Goal: Transaction & Acquisition: Purchase product/service

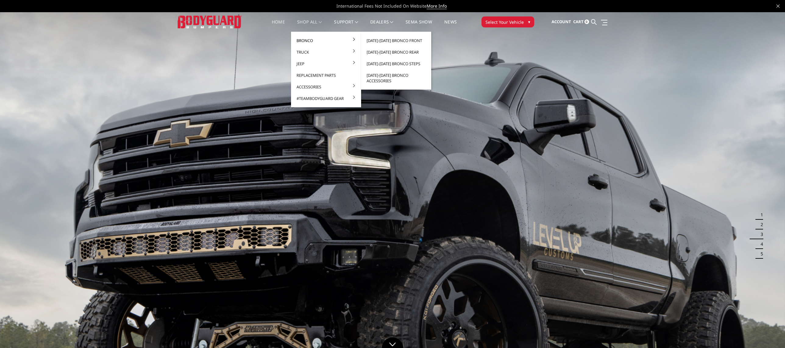
click at [305, 41] on link "Bronco" at bounding box center [325, 41] width 65 height 12
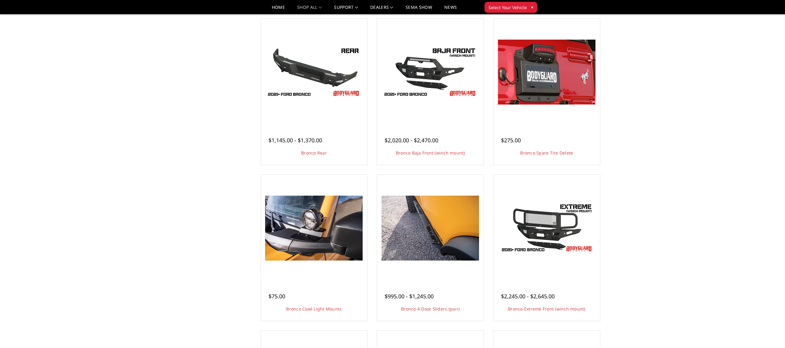
scroll to position [457, 0]
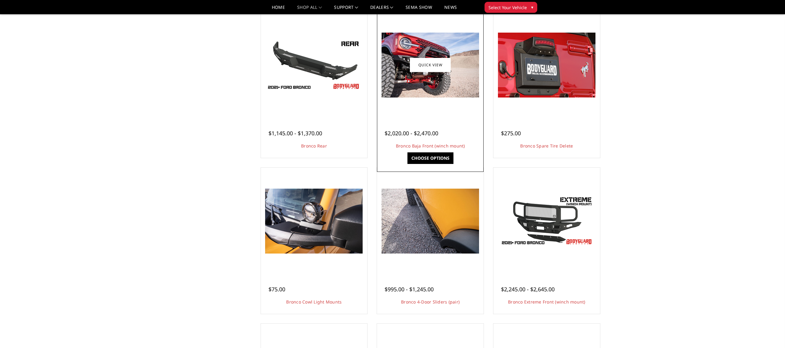
click at [426, 76] on img at bounding box center [429, 65] width 97 height 65
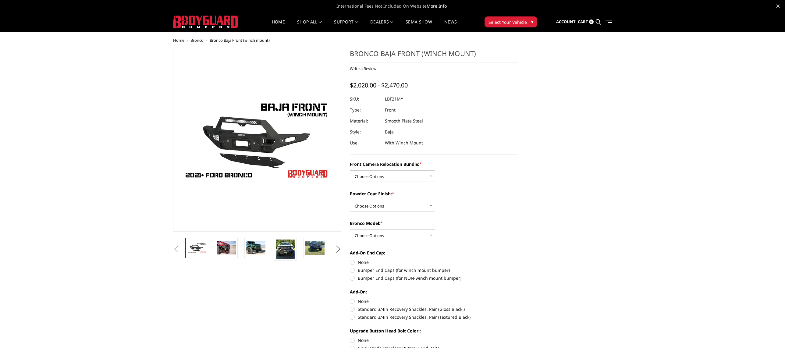
click at [338, 248] on button "Next" at bounding box center [337, 249] width 9 height 9
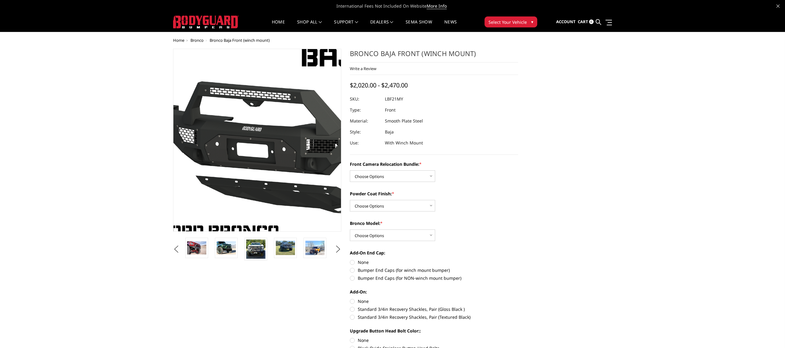
click at [231, 134] on img at bounding box center [292, 142] width 390 height 220
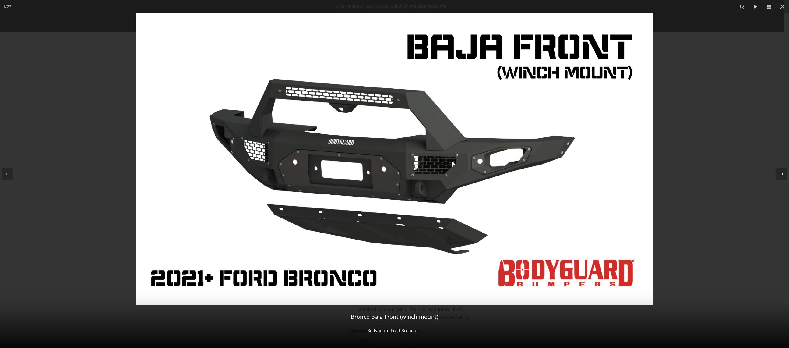
click at [779, 174] on icon at bounding box center [781, 173] width 4 height 3
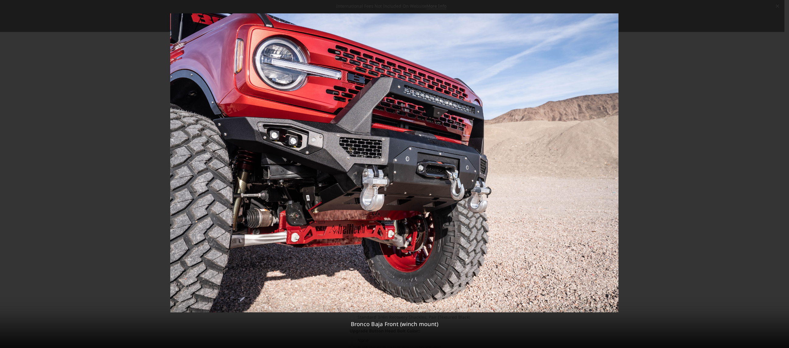
click at [779, 174] on div "2 / 27 Bronco Baja Front (winch mount)" at bounding box center [394, 174] width 789 height 348
click at [782, 171] on icon at bounding box center [781, 173] width 7 height 7
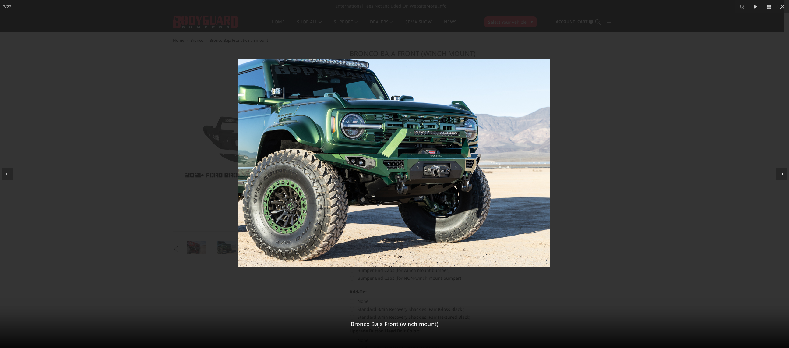
click at [782, 171] on icon at bounding box center [781, 173] width 7 height 7
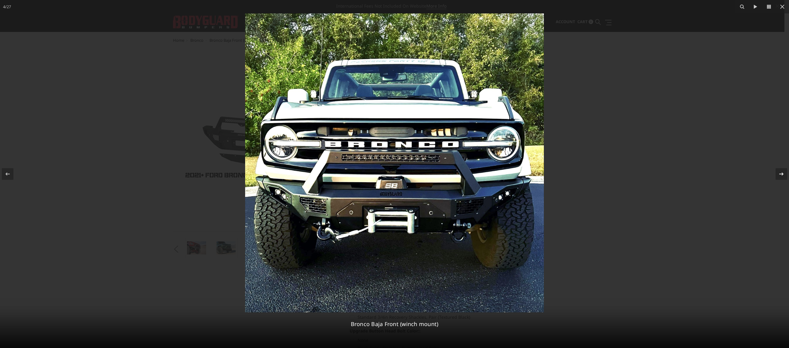
click at [782, 171] on icon at bounding box center [781, 173] width 7 height 7
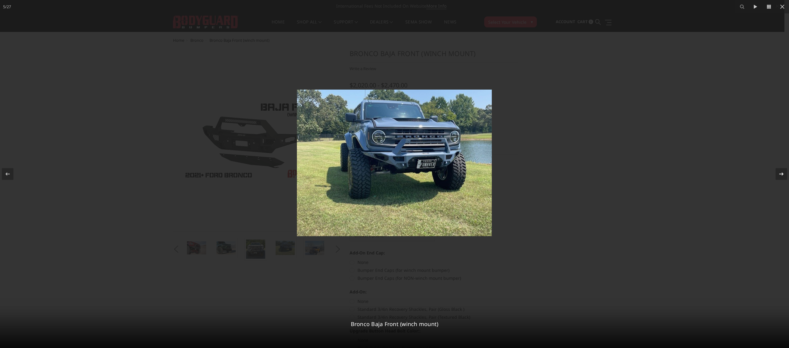
click at [782, 171] on div "5 / 27 Bronco Baja Front (winch mount)" at bounding box center [394, 174] width 789 height 348
click at [782, 5] on icon at bounding box center [782, 6] width 7 height 7
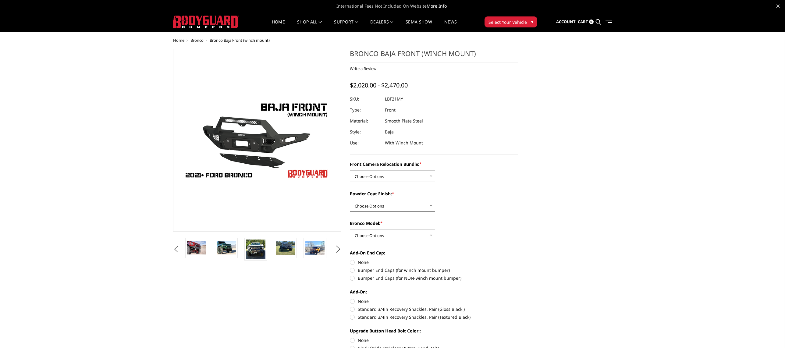
click at [430, 206] on select "Choose Options Textured Black Powder Coat Bare Metal" at bounding box center [392, 206] width 85 height 12
click at [430, 205] on select "Choose Options Textured Black Powder Coat Bare Metal" at bounding box center [392, 206] width 85 height 12
click at [428, 175] on select "Choose Options Without Front Camera Relocation With Front Camera Relocation (Ha…" at bounding box center [392, 176] width 85 height 12
click at [432, 173] on select "Choose Options Without Front Camera Relocation With Front Camera Relocation (Ha…" at bounding box center [392, 176] width 85 height 12
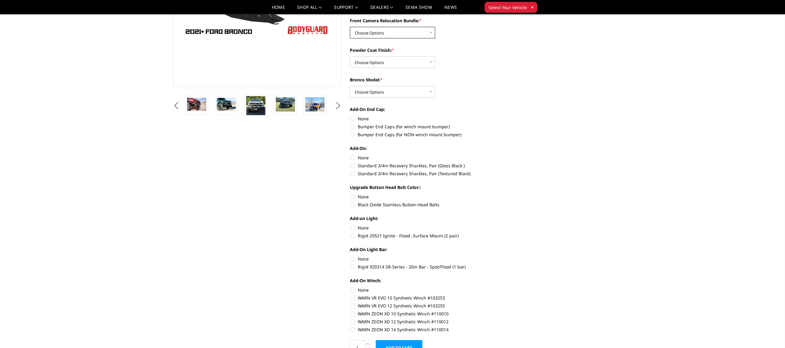
scroll to position [152, 0]
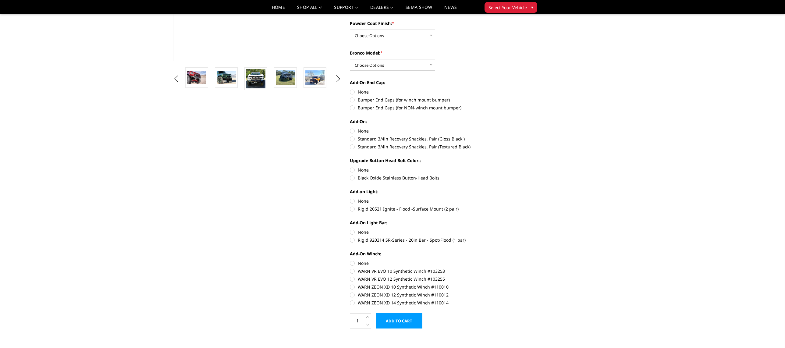
click at [352, 208] on label "Rigid 20521 Ignite - Flood -Surface Mount (2 pair)" at bounding box center [434, 209] width 168 height 6
click at [518, 198] on input "Rigid 20521 Ignite - Flood -Surface Mount (2 pair)" at bounding box center [518, 198] width 0 height 0
radio input "true"
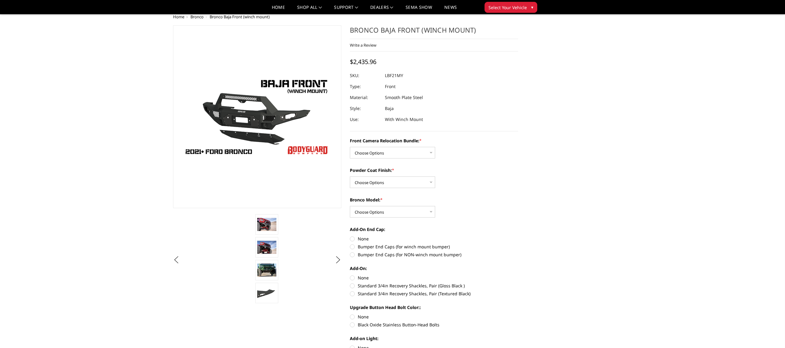
scroll to position [0, 0]
